Goal: Transaction & Acquisition: Obtain resource

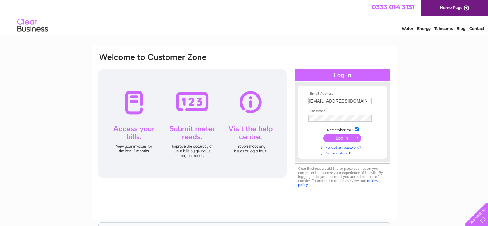
click at [334, 137] on input "submit" at bounding box center [342, 138] width 38 height 9
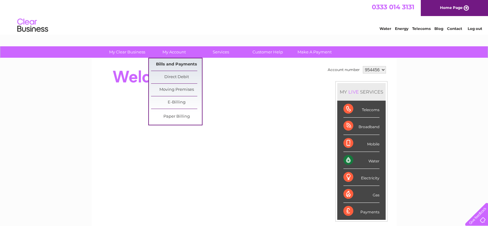
click at [171, 65] on link "Bills and Payments" at bounding box center [176, 64] width 51 height 12
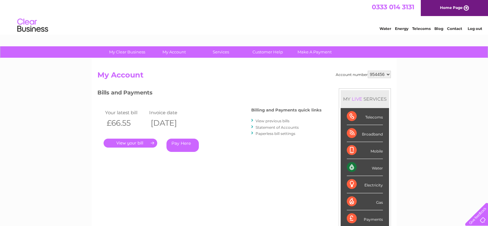
click at [131, 143] on link "." at bounding box center [131, 142] width 54 height 9
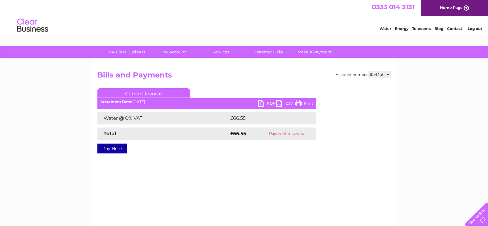
click at [258, 104] on link "PDF" at bounding box center [267, 104] width 19 height 9
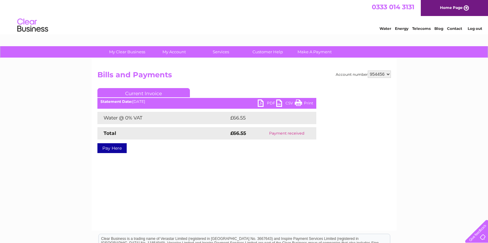
click at [477, 29] on link "Log out" at bounding box center [475, 28] width 14 height 5
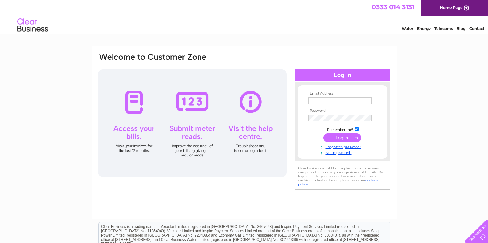
type input "[EMAIL_ADDRESS][DOMAIN_NAME]"
click at [338, 138] on input "submit" at bounding box center [342, 138] width 38 height 9
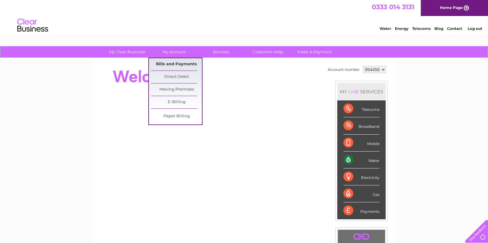
click at [170, 63] on link "Bills and Payments" at bounding box center [176, 64] width 51 height 12
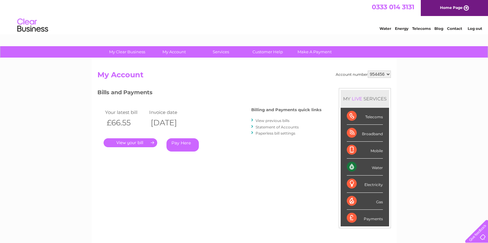
click at [389, 73] on select "954456 956665 959242 959266" at bounding box center [379, 74] width 23 height 7
select select "959266"
click at [368, 71] on select "954456 956665 959242 959266" at bounding box center [379, 74] width 23 height 7
click at [132, 142] on link "." at bounding box center [131, 142] width 54 height 9
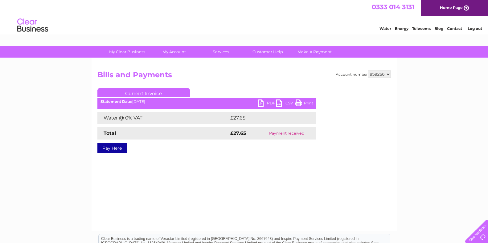
click at [259, 104] on link "PDF" at bounding box center [267, 104] width 19 height 9
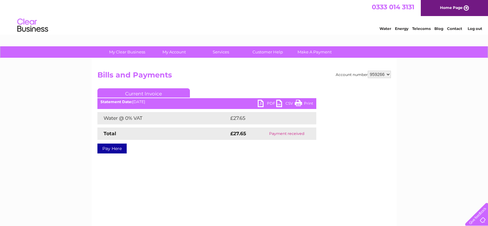
click at [475, 27] on link "Log out" at bounding box center [475, 28] width 14 height 5
